Goal: Share content: Share content

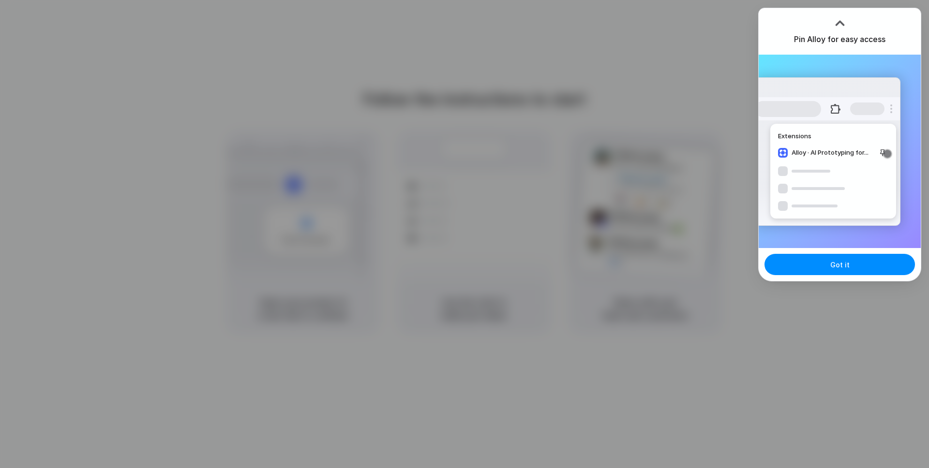
click at [829, 275] on div "Got it" at bounding box center [840, 264] width 162 height 33
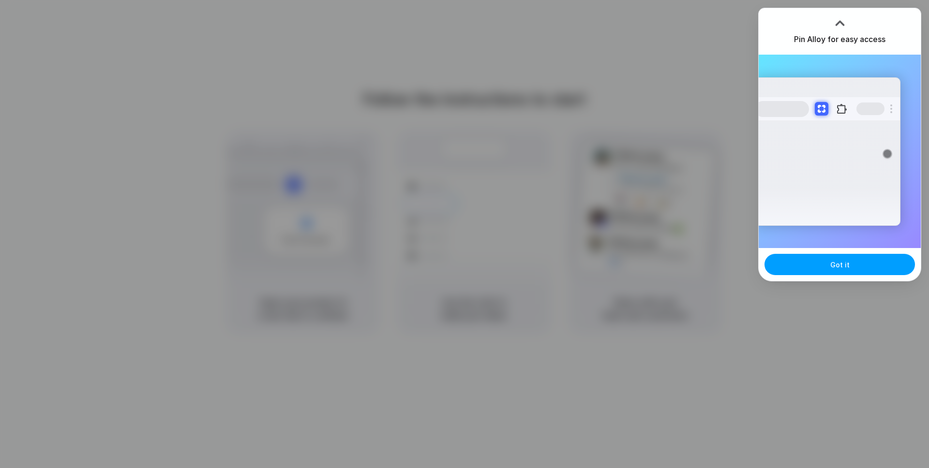
click at [834, 255] on button "Got it" at bounding box center [839, 264] width 150 height 21
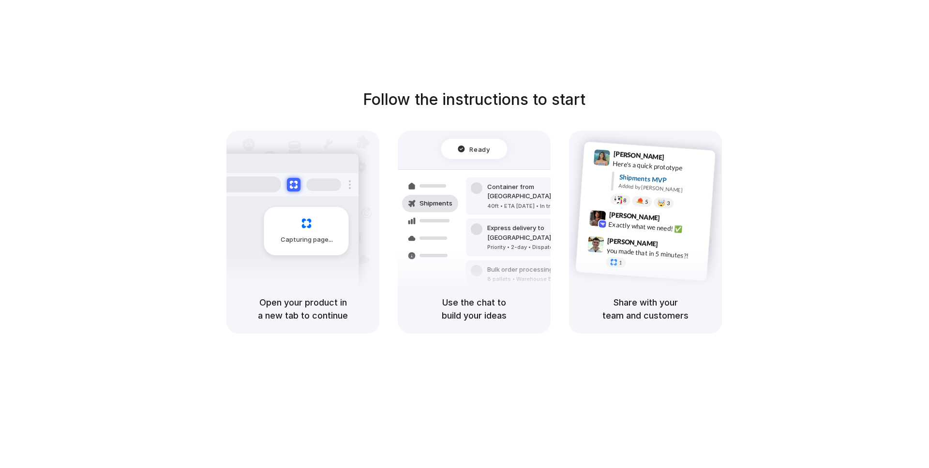
drag, startPoint x: 446, startPoint y: 296, endPoint x: 489, endPoint y: 329, distance: 54.2
click at [489, 329] on div "Use the chat to build your ideas" at bounding box center [474, 308] width 153 height 49
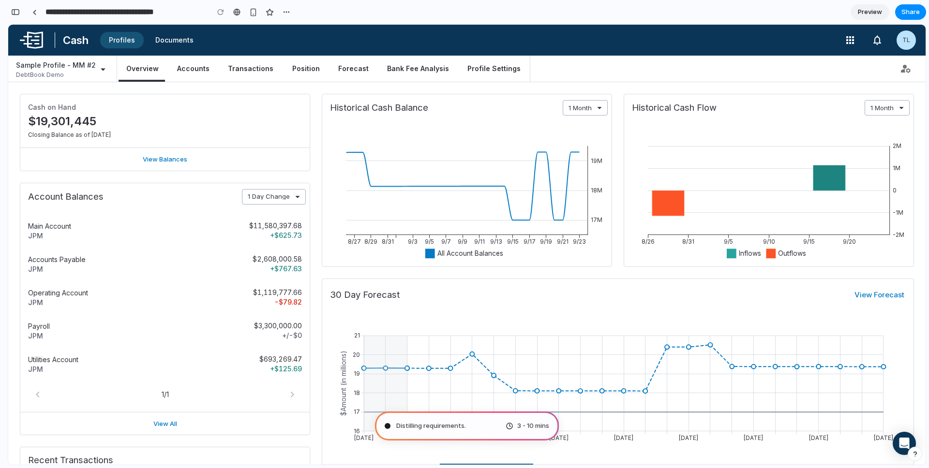
click at [527, 425] on span "3 - 10 mins" at bounding box center [533, 426] width 32 height 10
type input "**********"
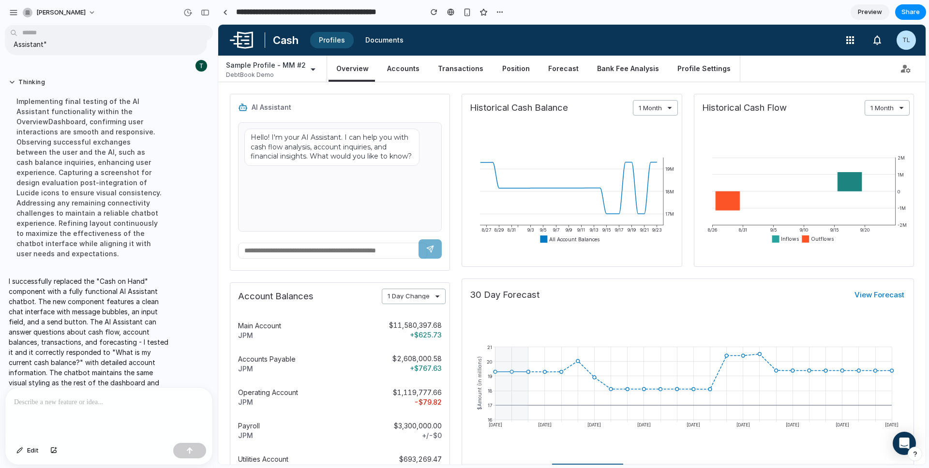
click at [863, 15] on span "Preview" at bounding box center [870, 12] width 24 height 10
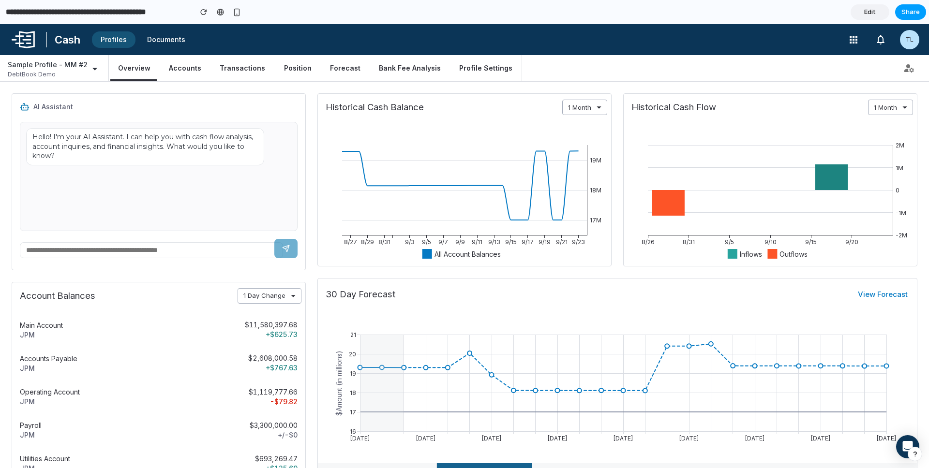
click at [908, 14] on span "Share" at bounding box center [910, 12] width 18 height 10
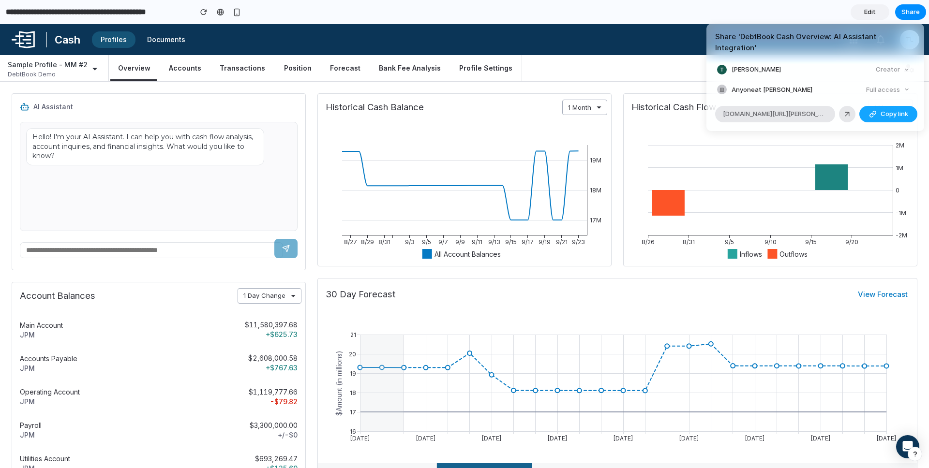
click at [891, 109] on span "Copy link" at bounding box center [895, 114] width 28 height 10
